Goal: Information Seeking & Learning: Learn about a topic

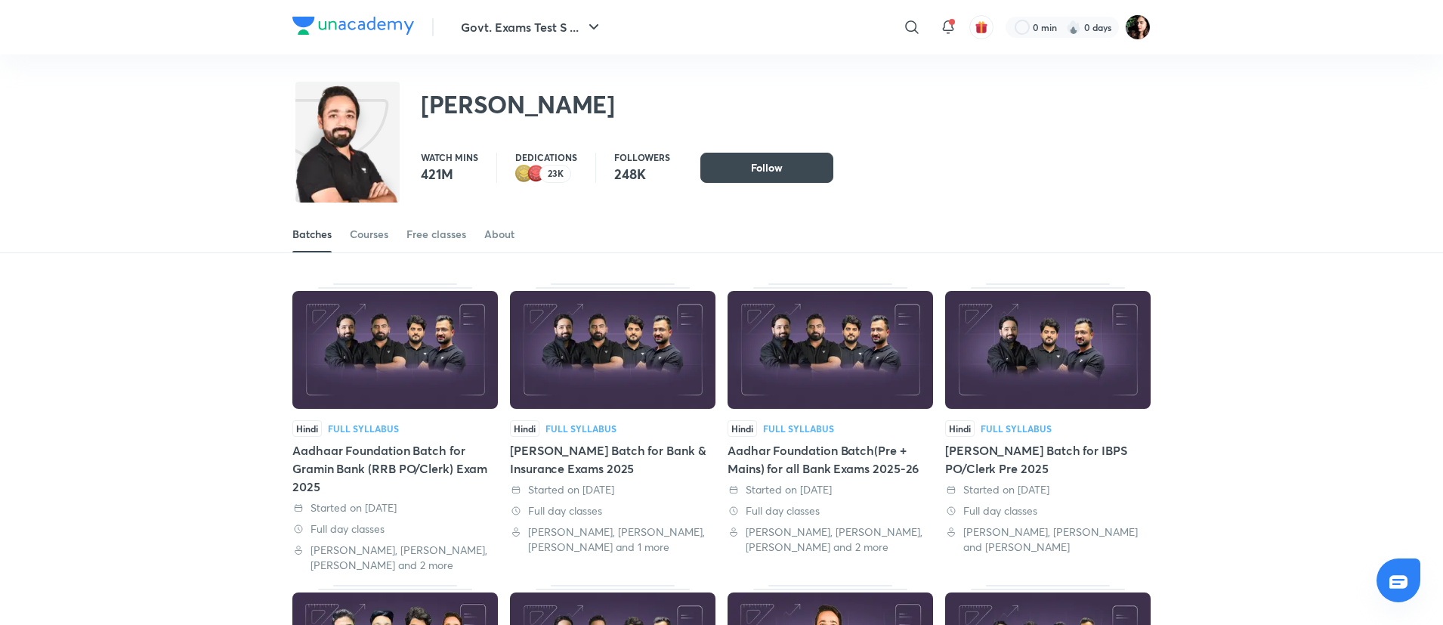
click at [431, 344] on img at bounding box center [394, 350] width 205 height 118
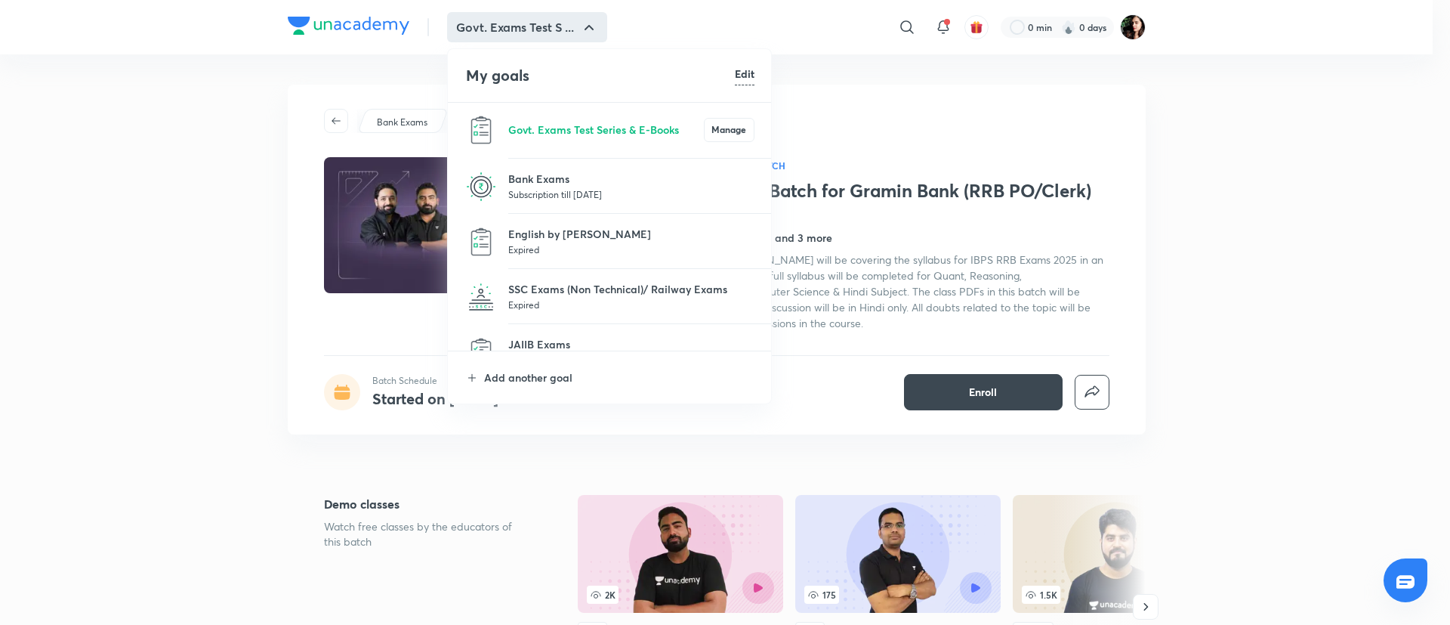
click at [522, 188] on p "Subscription till 25 Nov 2026" at bounding box center [631, 194] width 246 height 15
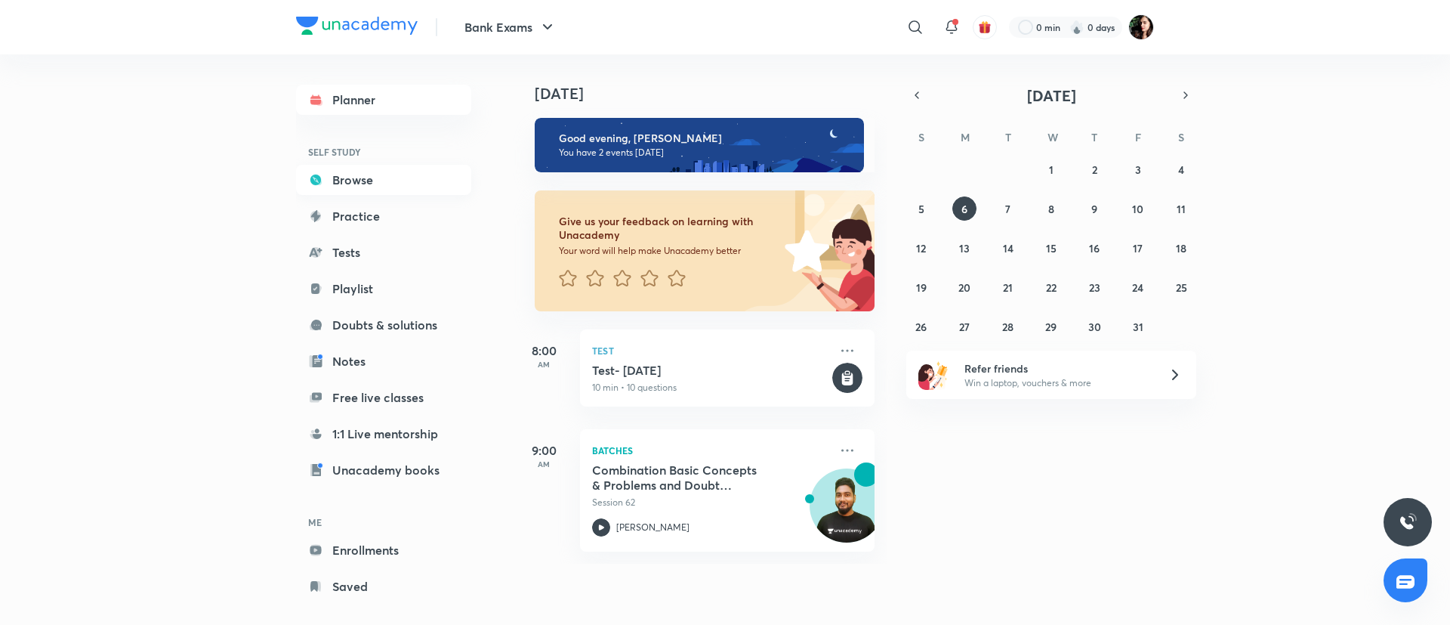
click at [332, 175] on link "Browse" at bounding box center [383, 180] width 175 height 30
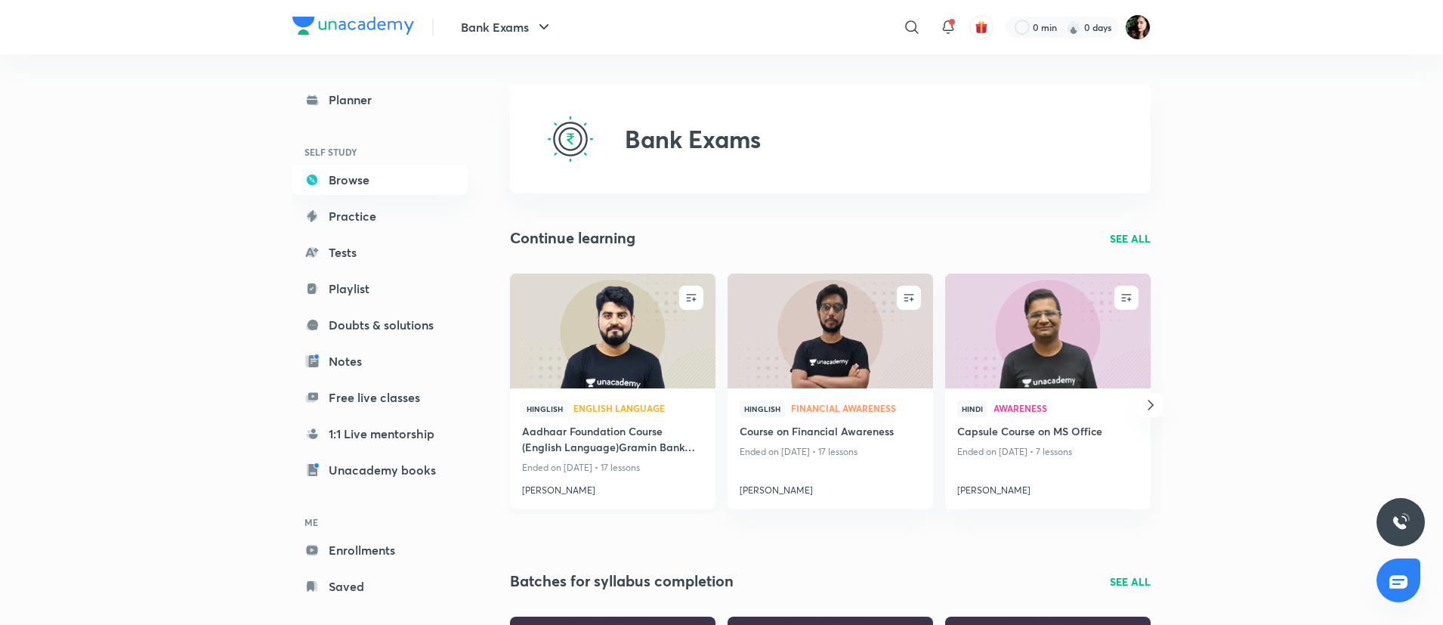
click at [628, 354] on img at bounding box center [612, 330] width 209 height 117
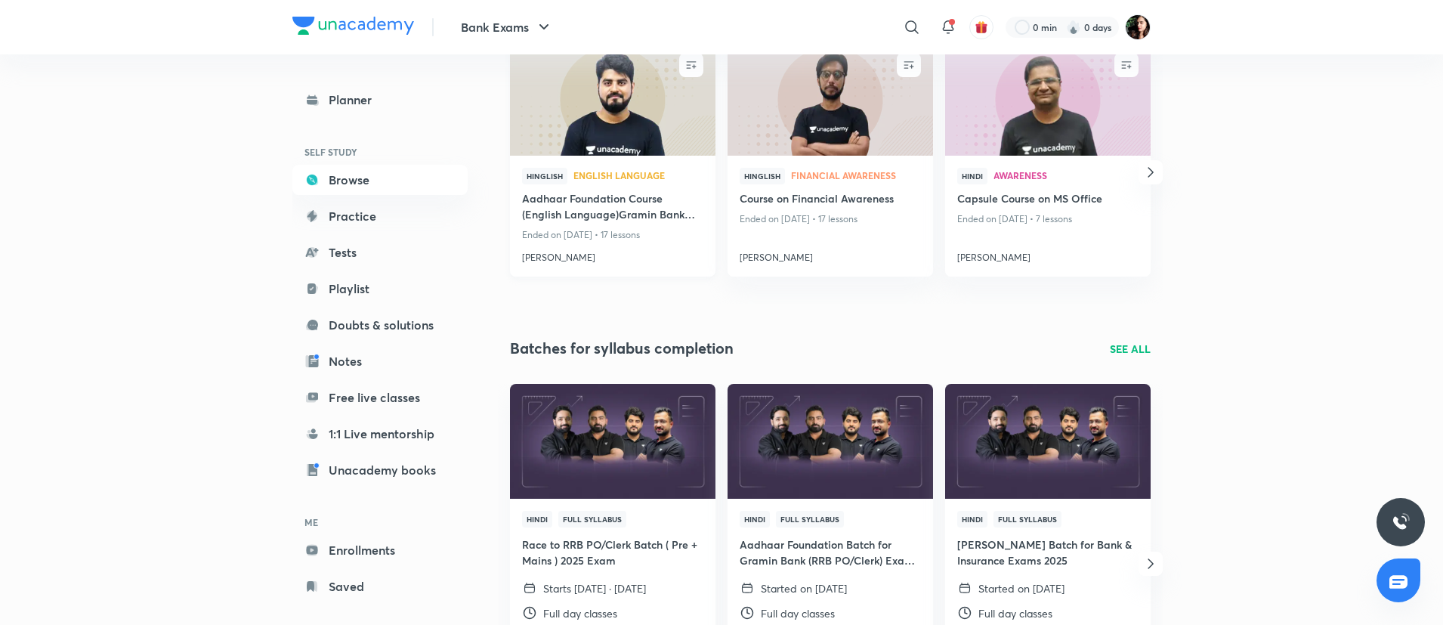
scroll to position [231, 0]
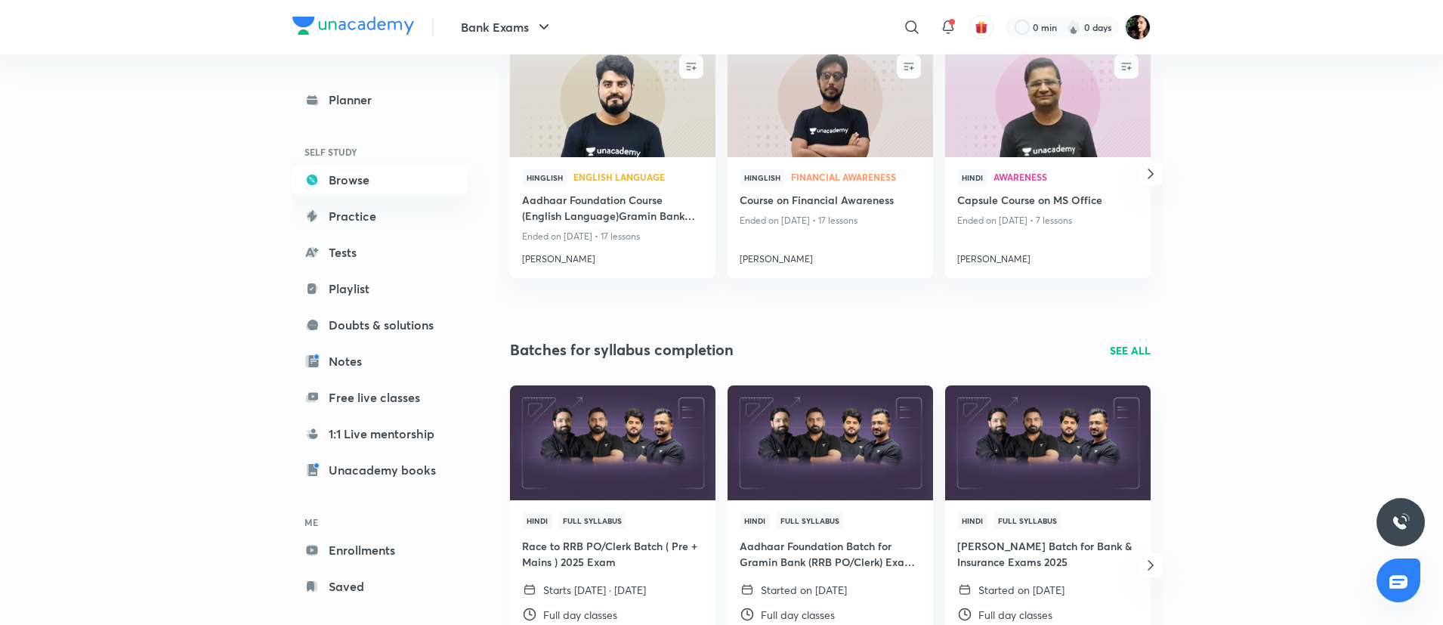
click at [650, 441] on img at bounding box center [612, 442] width 209 height 117
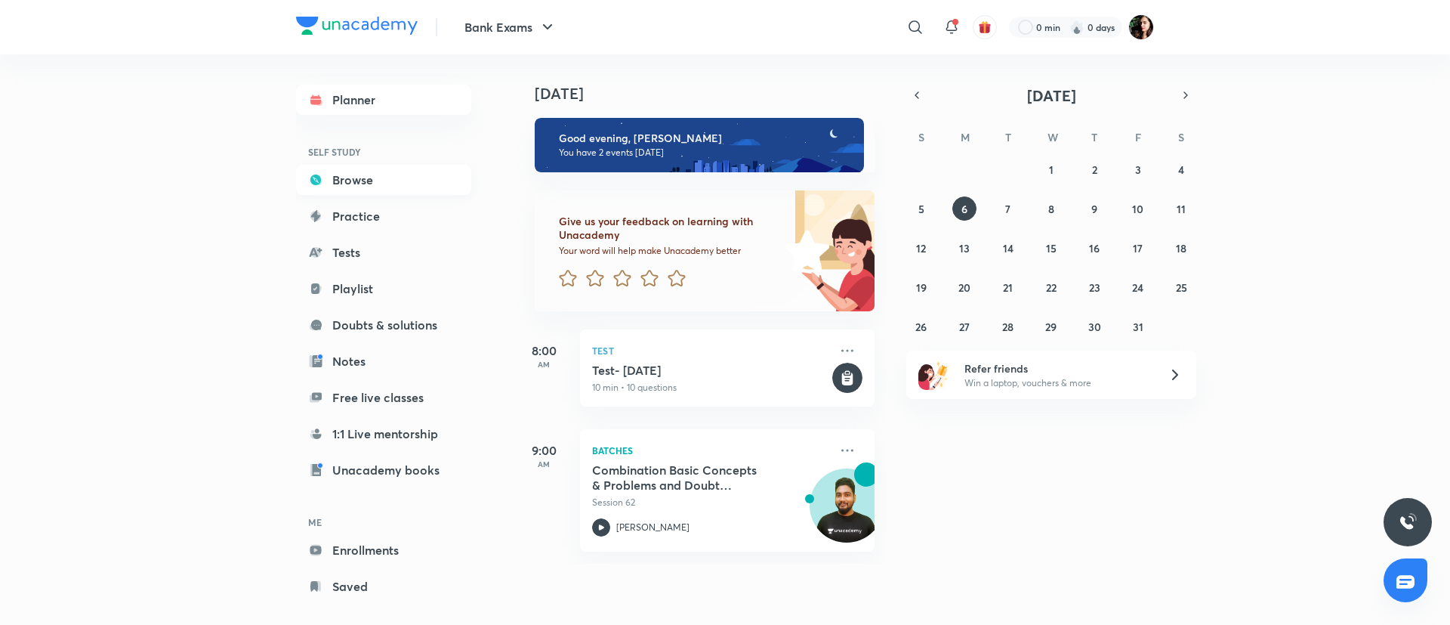
click at [360, 185] on link "Browse" at bounding box center [383, 180] width 175 height 30
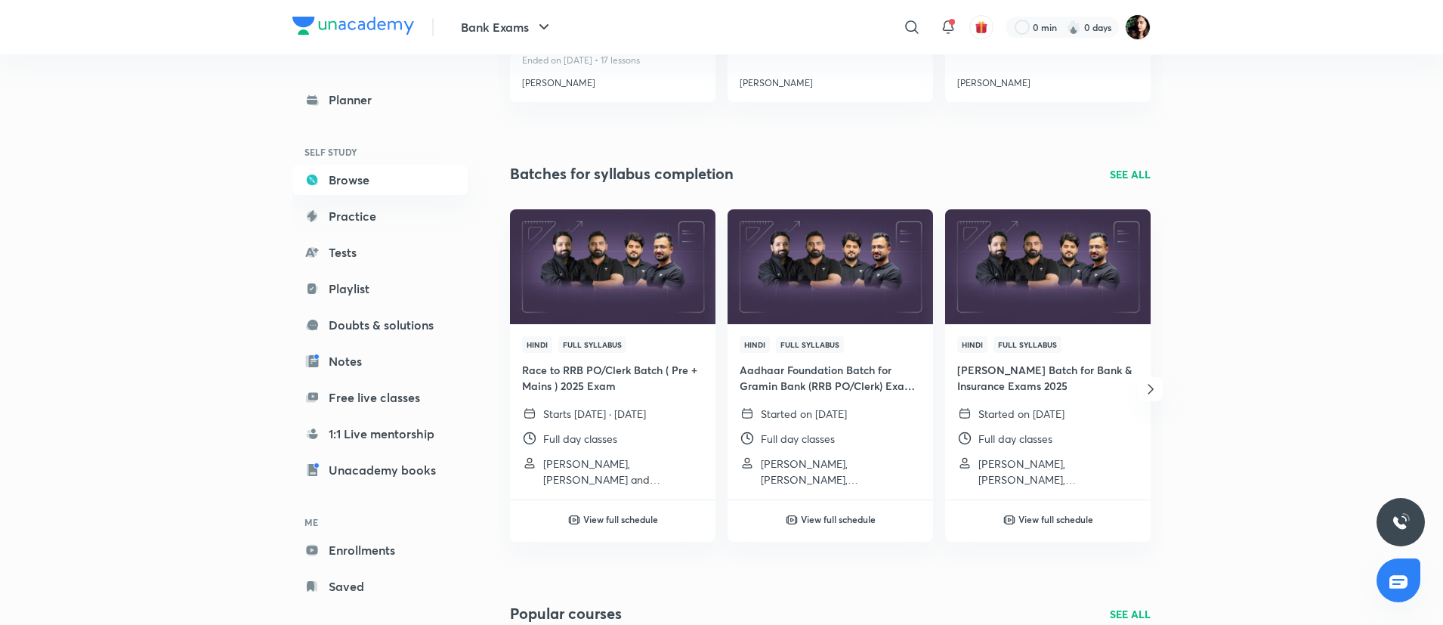
scroll to position [408, 0]
click at [1124, 178] on p "SEE ALL" at bounding box center [1130, 173] width 41 height 16
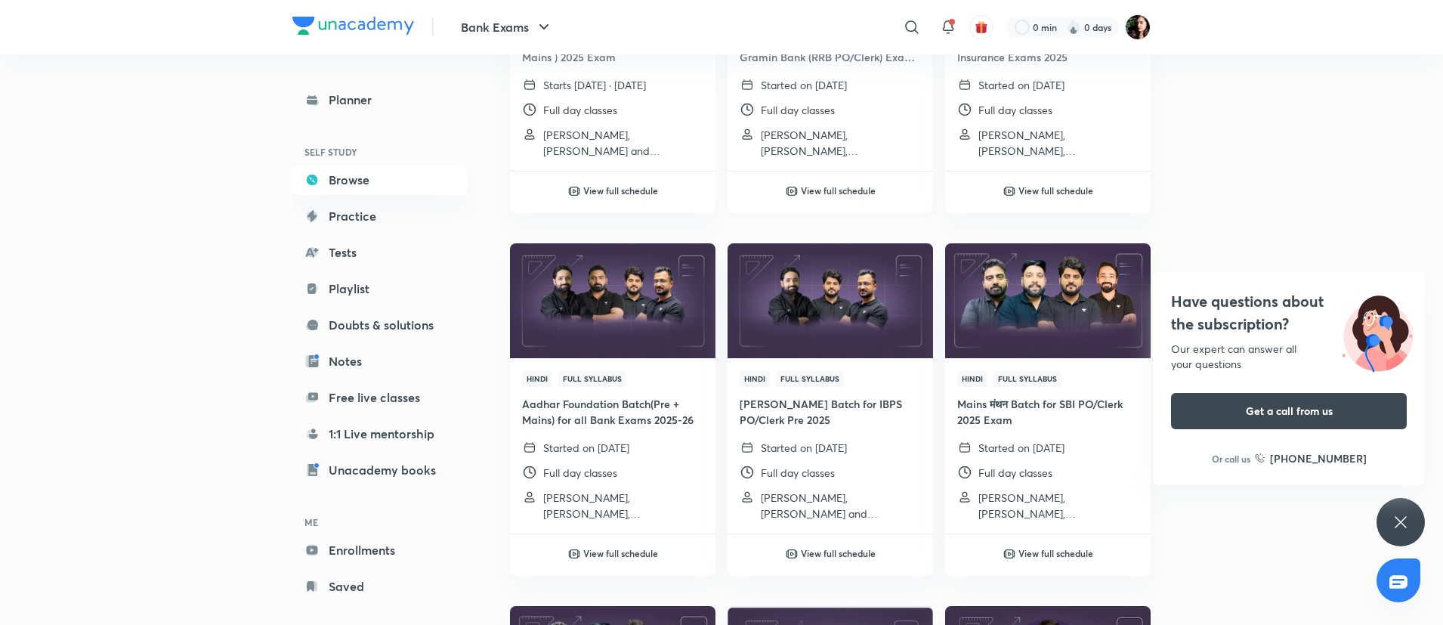
scroll to position [338, 0]
click at [564, 325] on img at bounding box center [612, 299] width 209 height 117
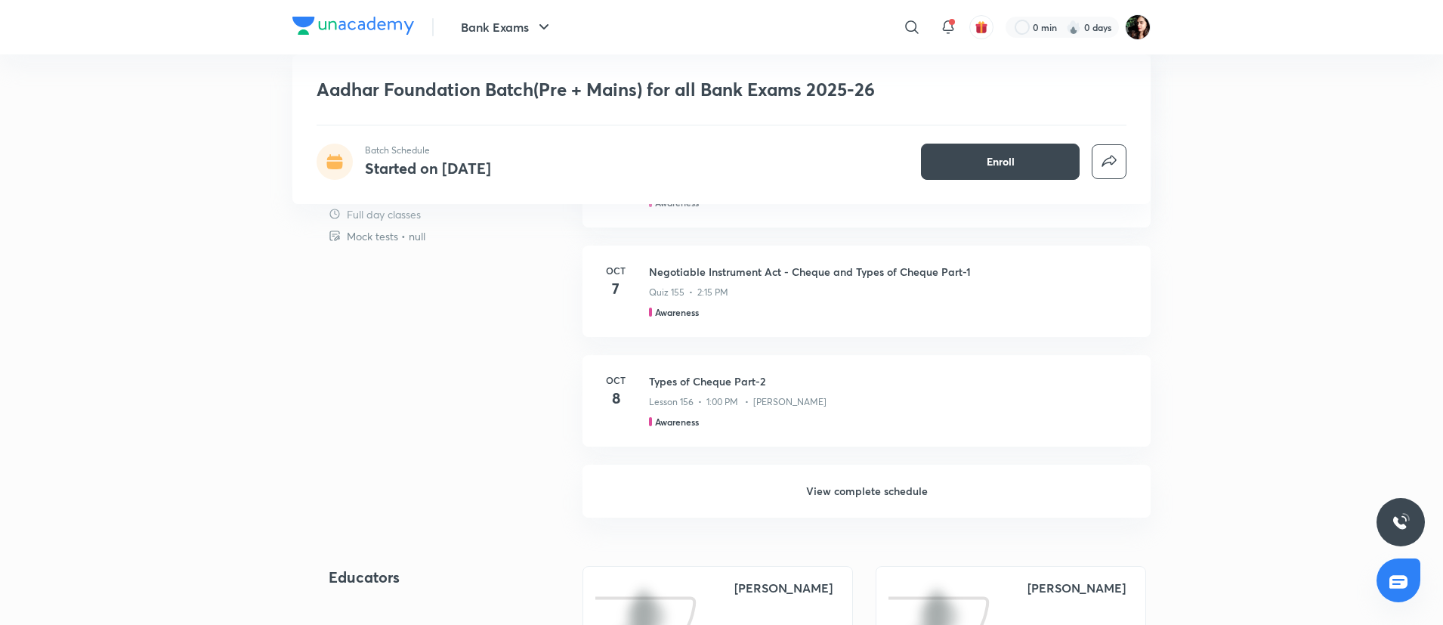
scroll to position [1811, 0]
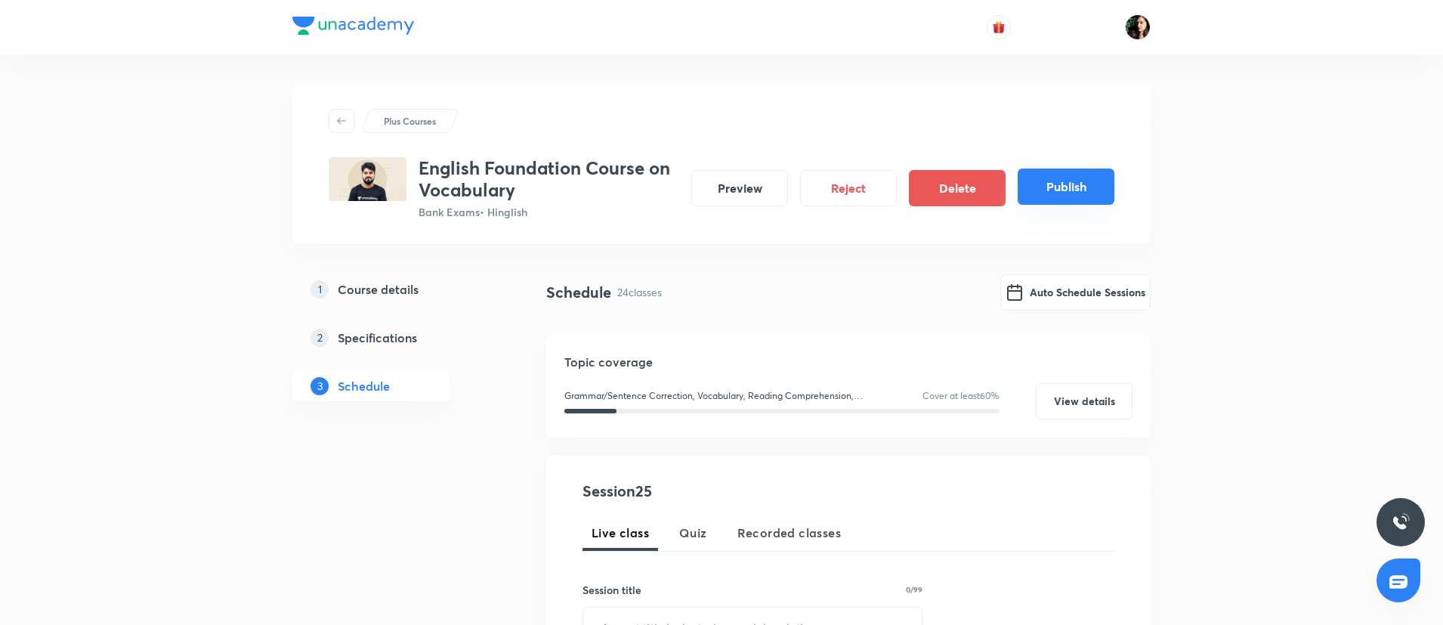
click at [1075, 186] on button "Publish" at bounding box center [1066, 186] width 97 height 36
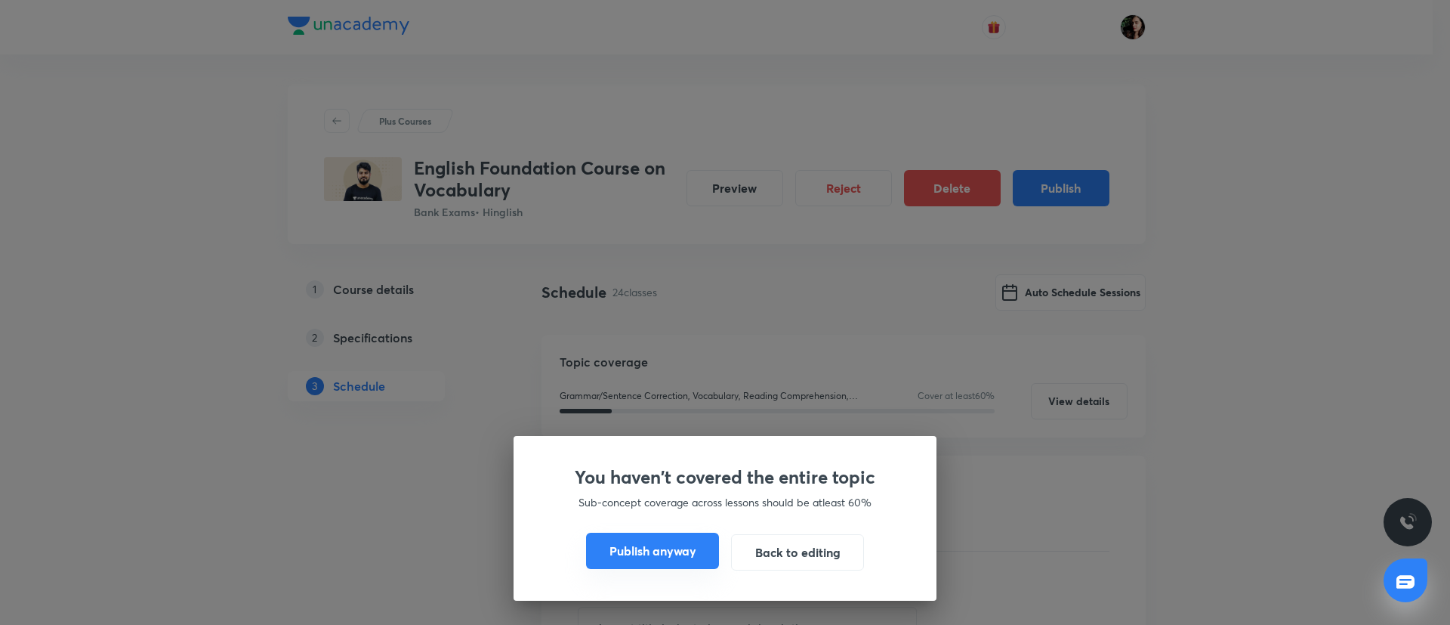
click at [681, 536] on button "Publish anyway" at bounding box center [652, 551] width 133 height 36
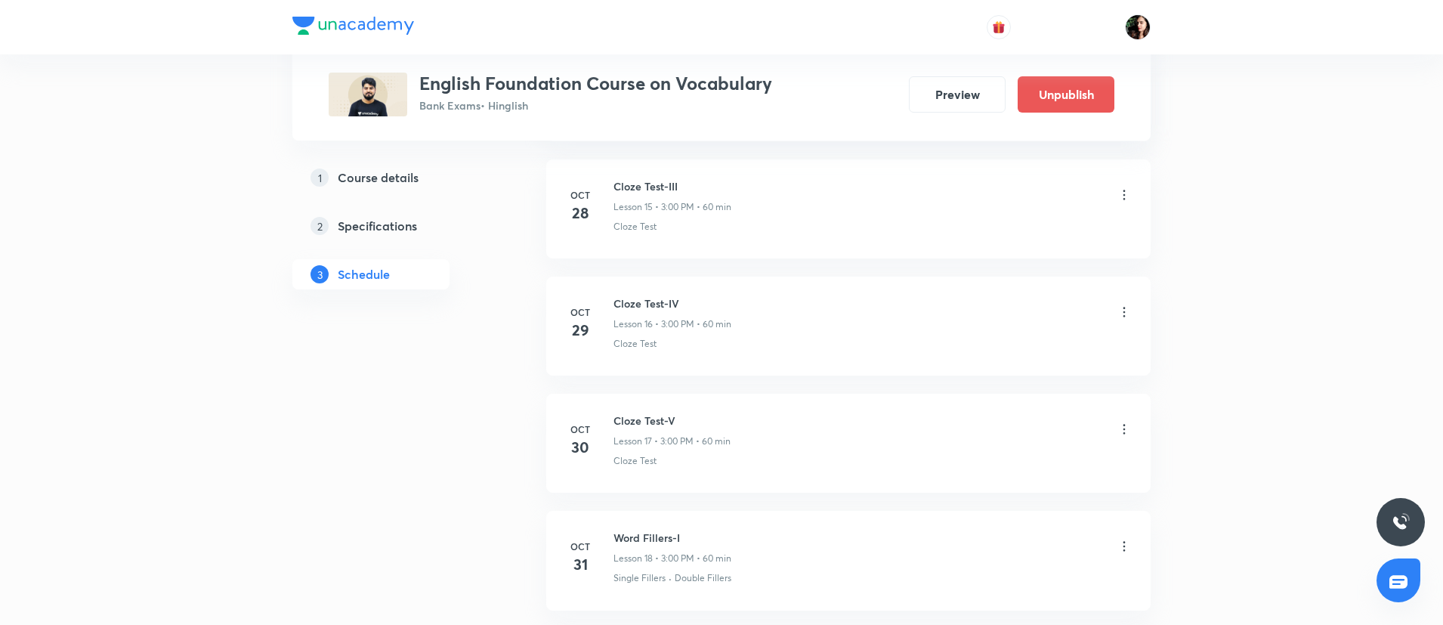
scroll to position [2506, 0]
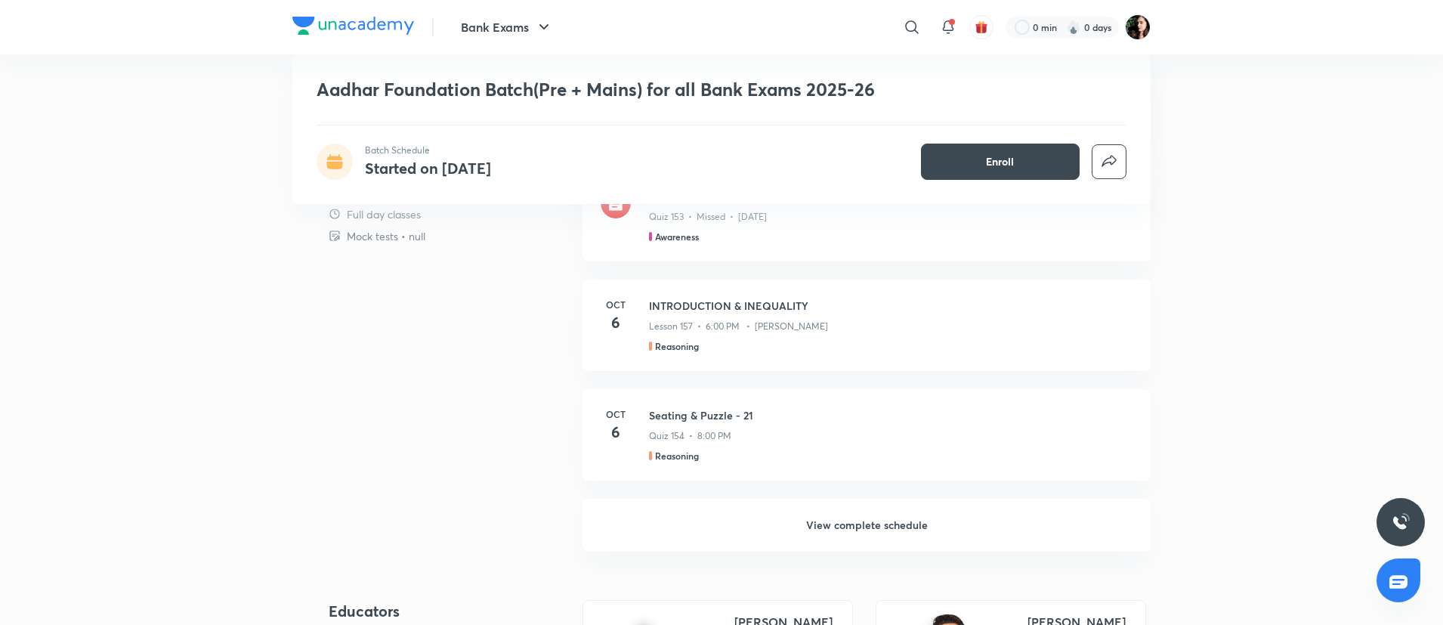
scroll to position [1663, 0]
click at [832, 514] on h6 "View complete schedule" at bounding box center [866, 523] width 568 height 53
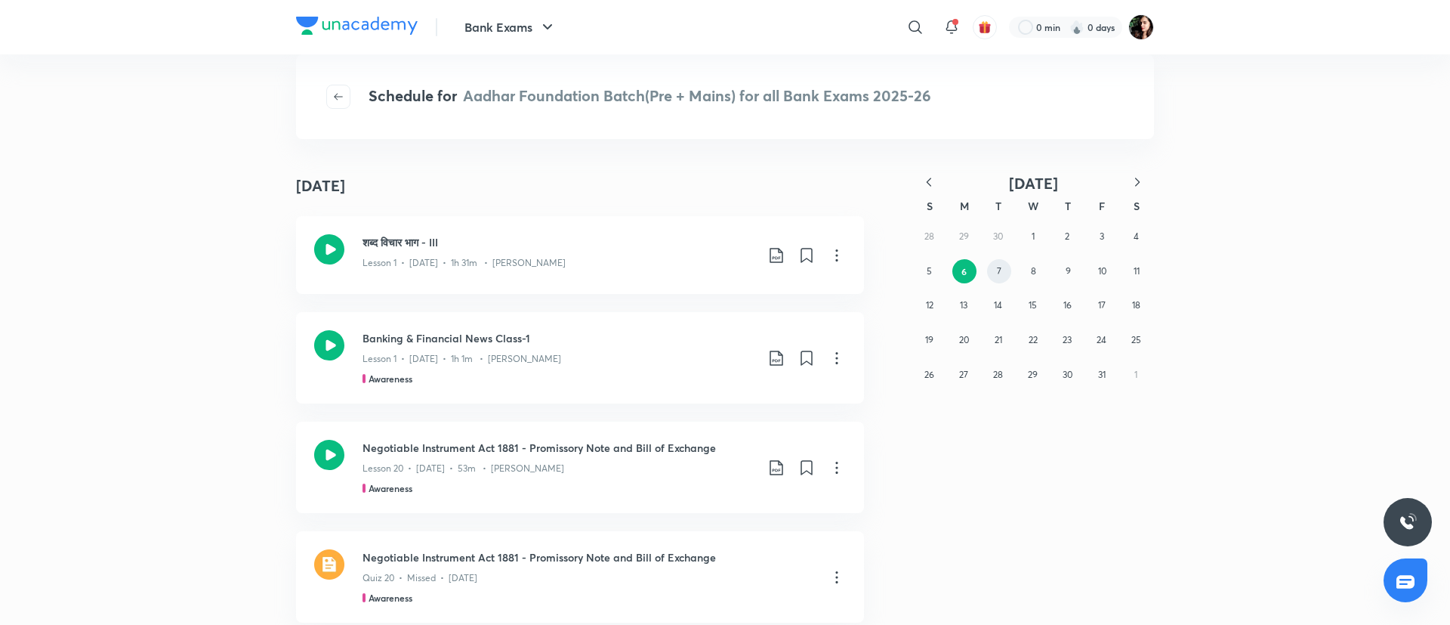
click at [1001, 273] on abbr "7" at bounding box center [999, 270] width 5 height 11
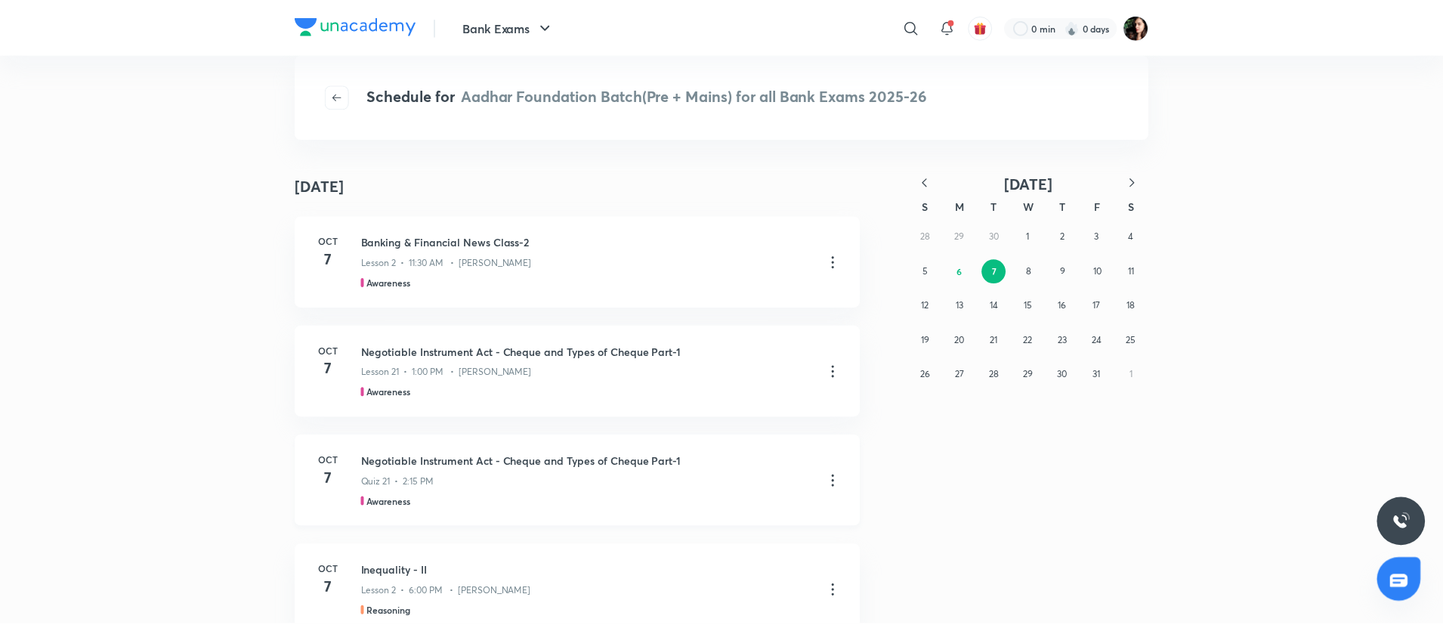
scroll to position [147, 0]
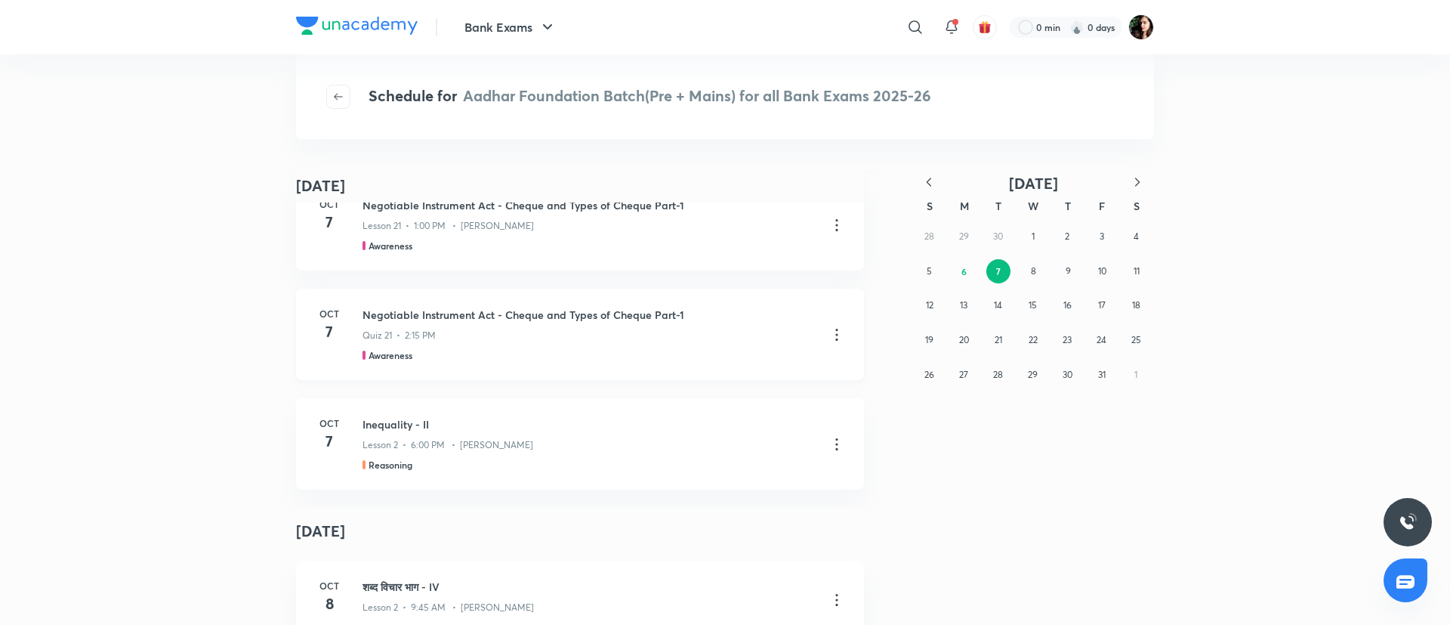
click at [835, 338] on icon at bounding box center [836, 335] width 2 height 12
click at [778, 369] on li "Go to course page" at bounding box center [750, 372] width 173 height 28
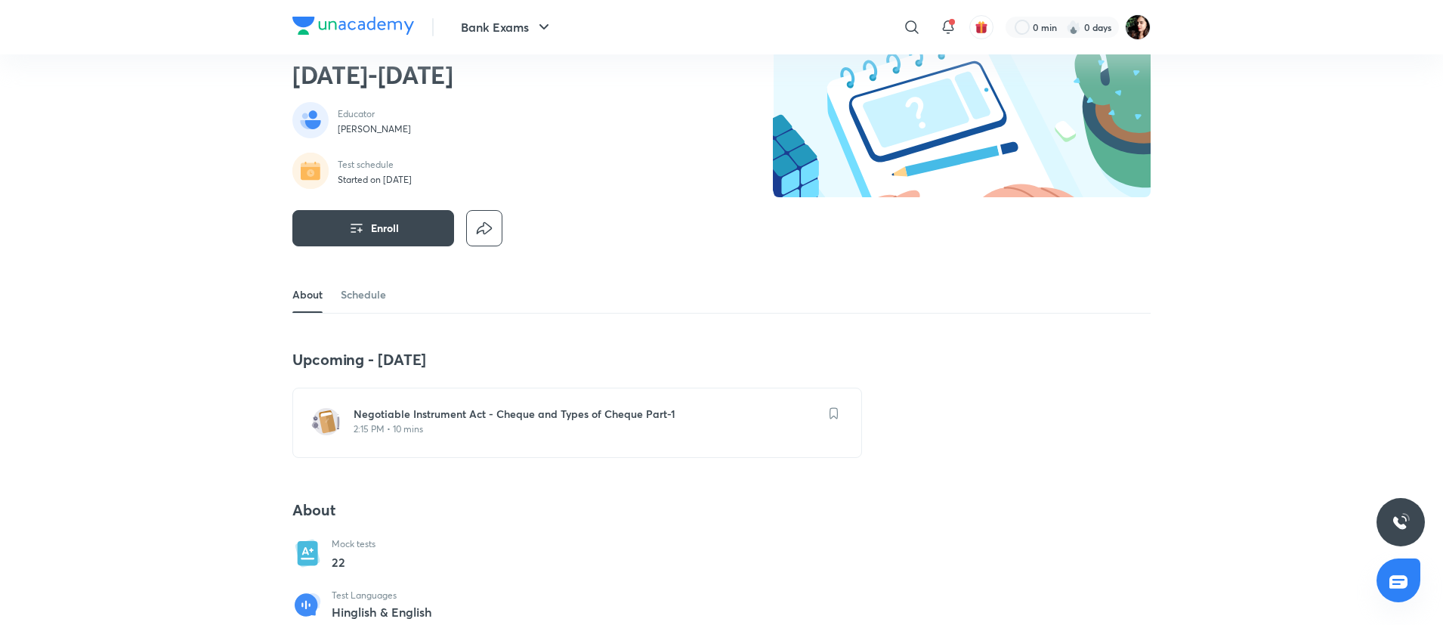
scroll to position [102, 0]
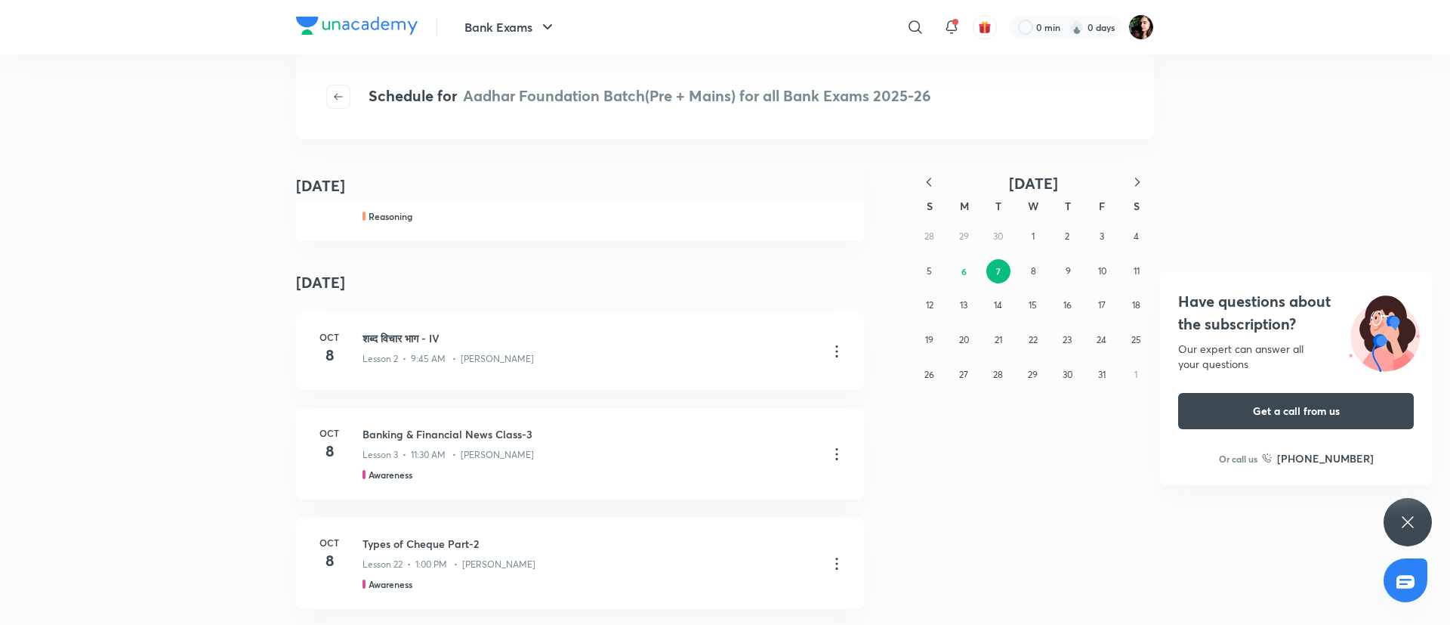
scroll to position [4603, 0]
